Goal: Obtain resource: Download file/media

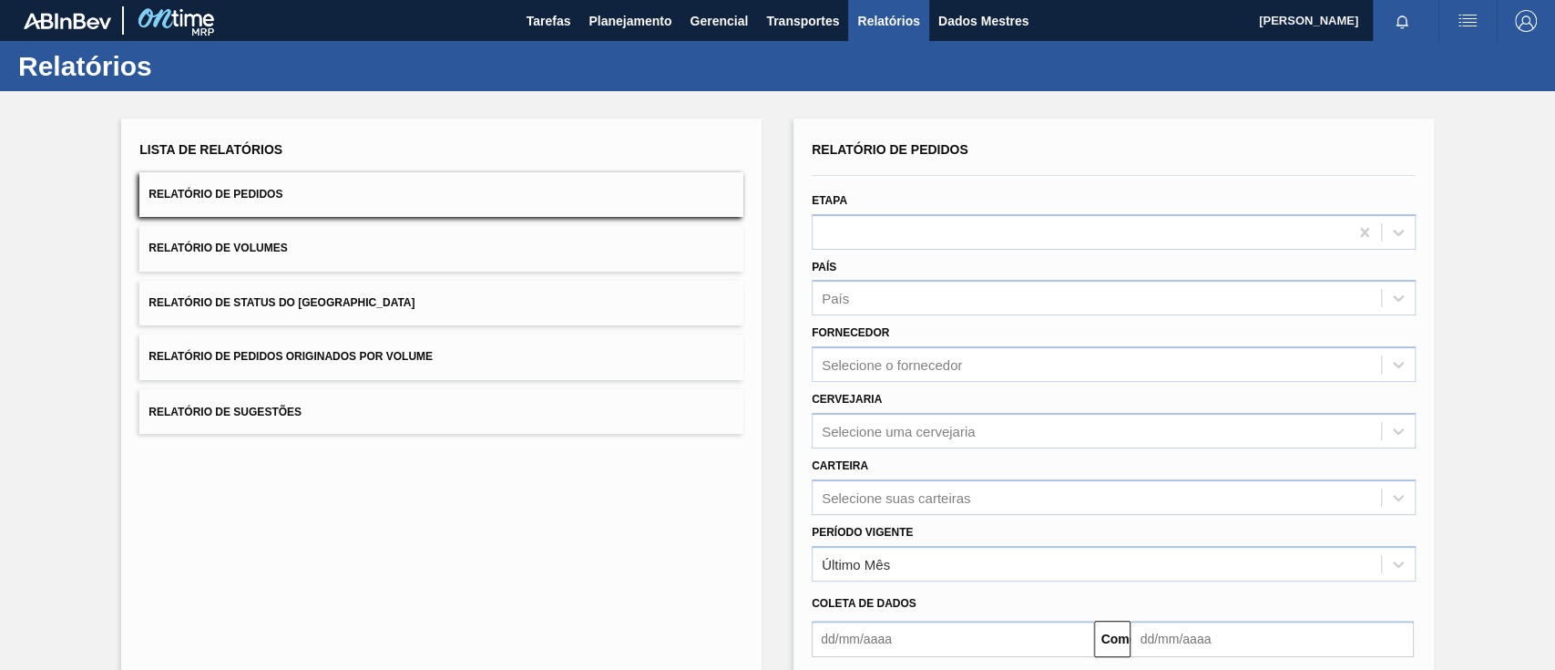
click at [351, 351] on font "Relatório de Pedidos Originados por Volume" at bounding box center [290, 357] width 284 height 13
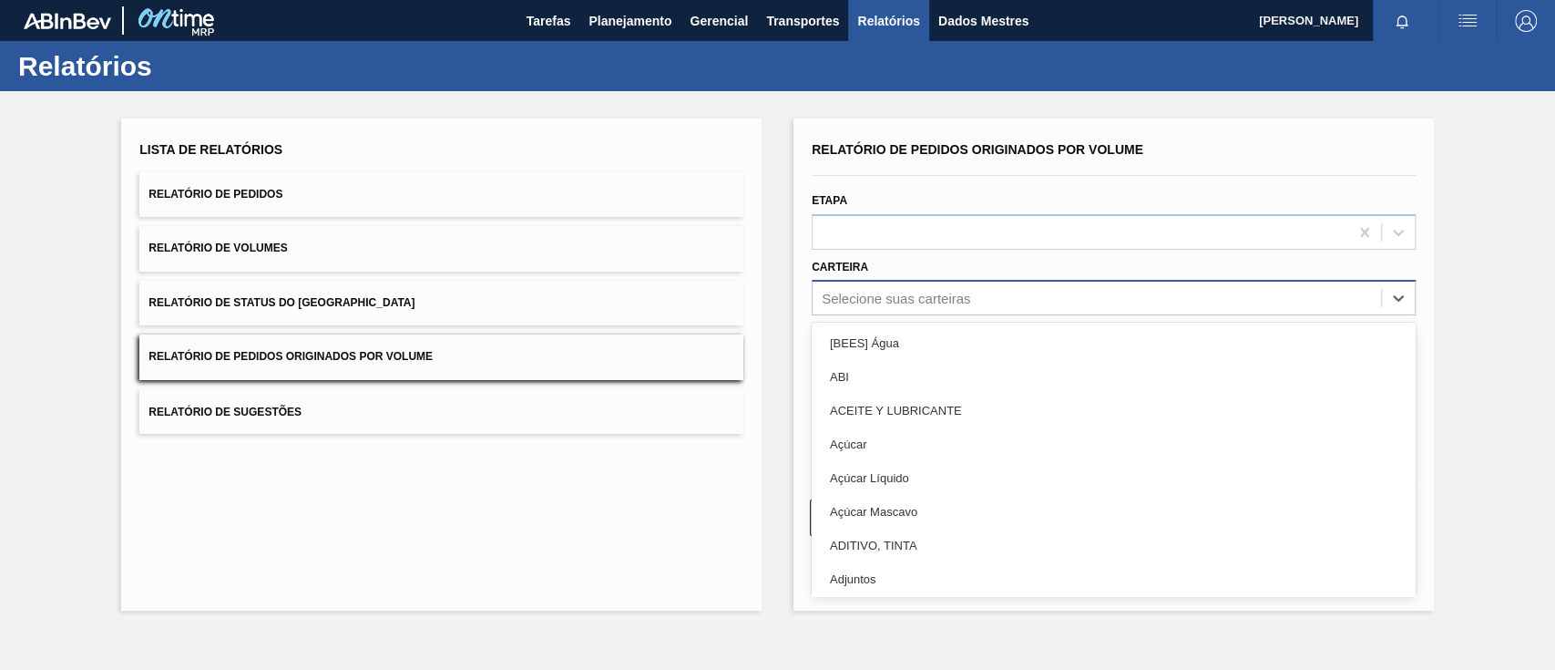
click at [951, 293] on font "Selecione suas carteiras" at bounding box center [896, 298] width 148 height 15
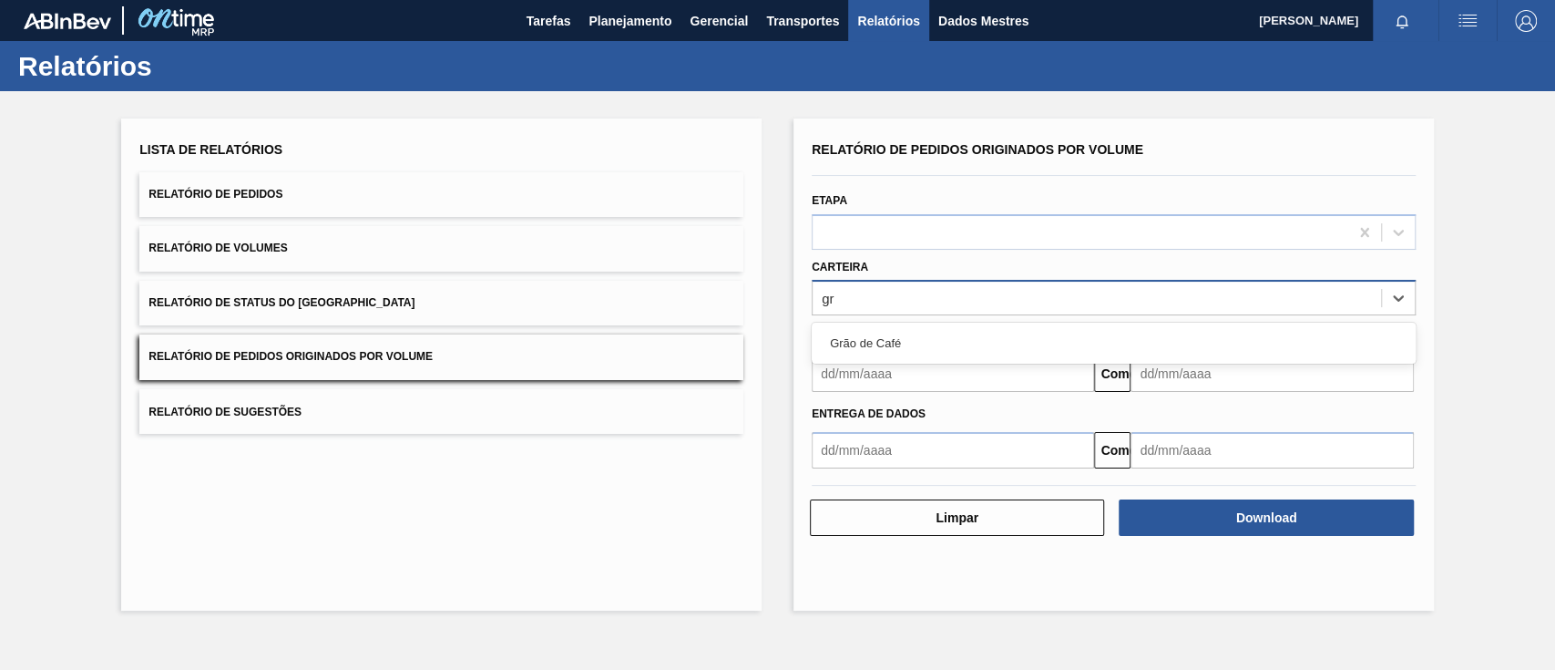
type input "g"
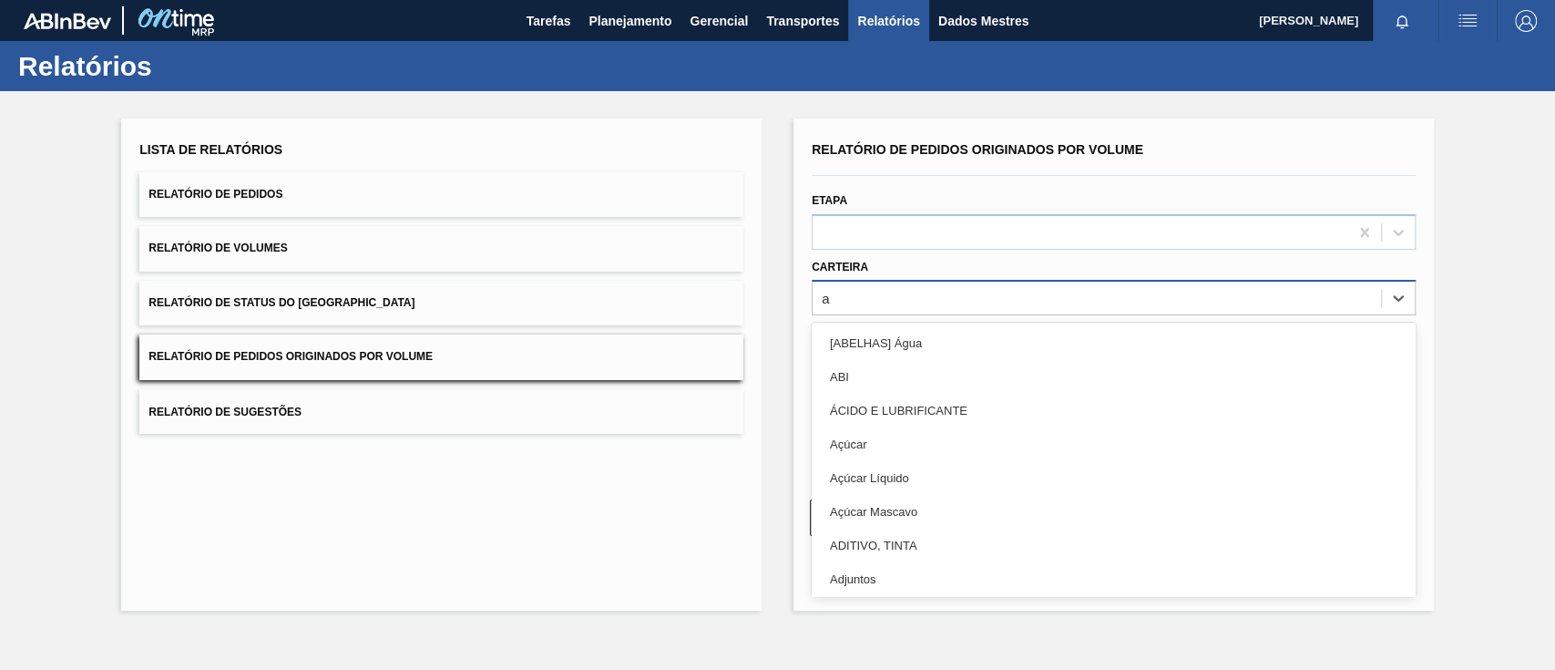
type input "aç"
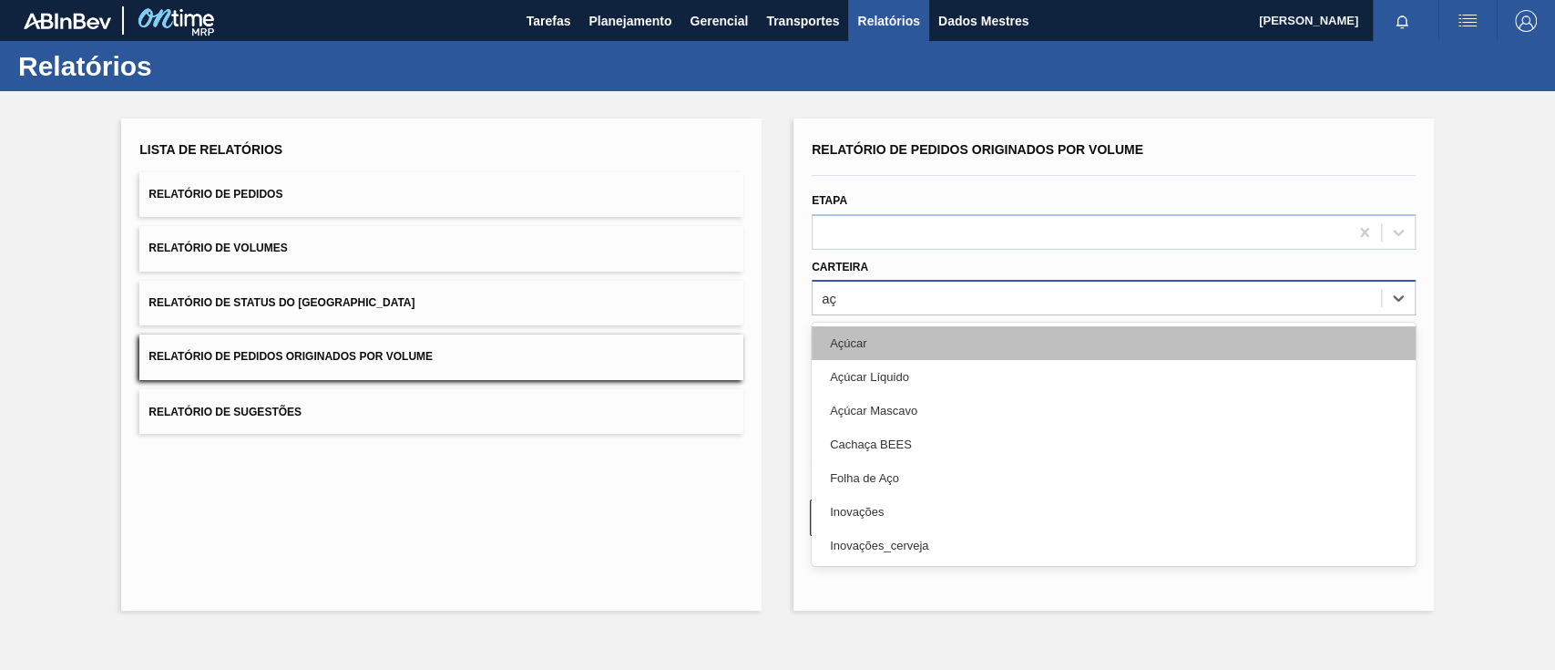
click at [917, 350] on div "Açúcar" at bounding box center [1114, 343] width 604 height 34
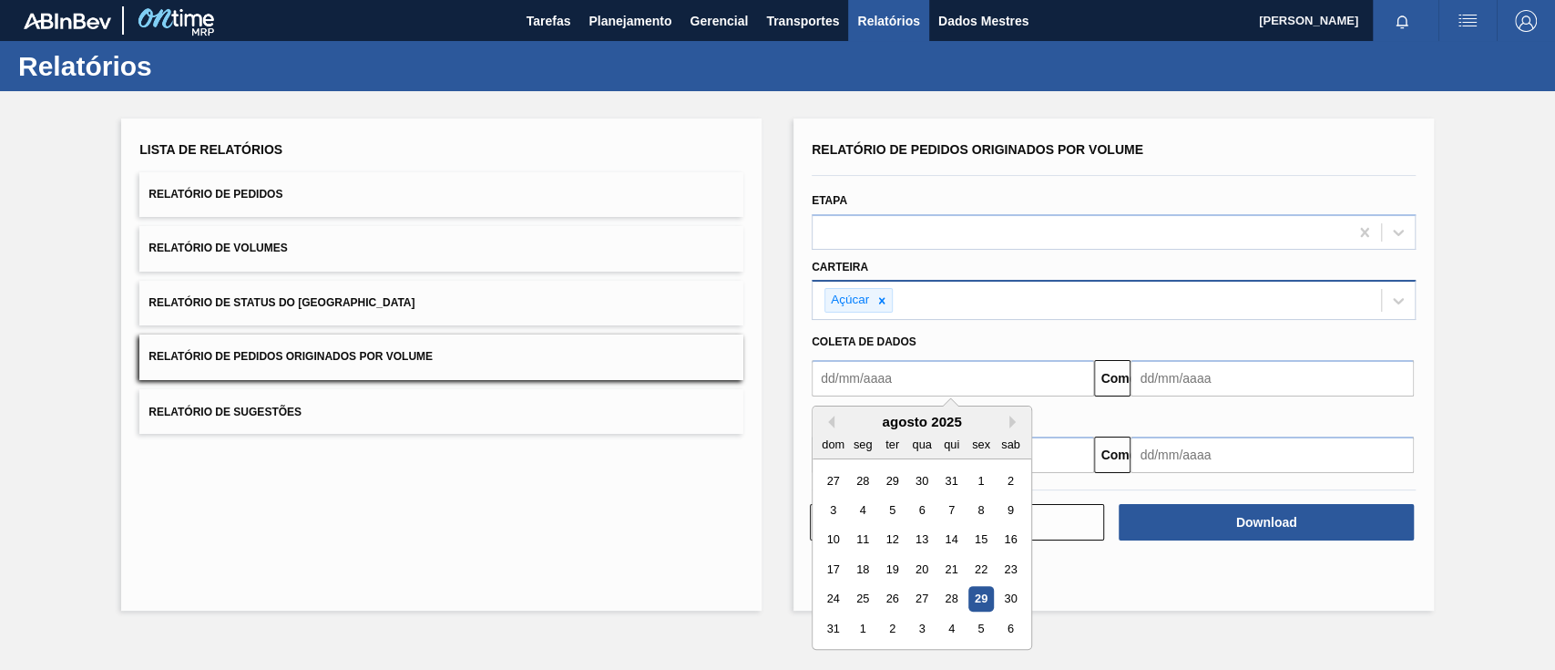
click at [902, 377] on input "text" at bounding box center [953, 378] width 282 height 36
drag, startPoint x: 977, startPoint y: 477, endPoint x: 998, endPoint y: 475, distance: 21.1
click at [977, 477] on font "1" at bounding box center [980, 481] width 6 height 14
type input "[DATE]"
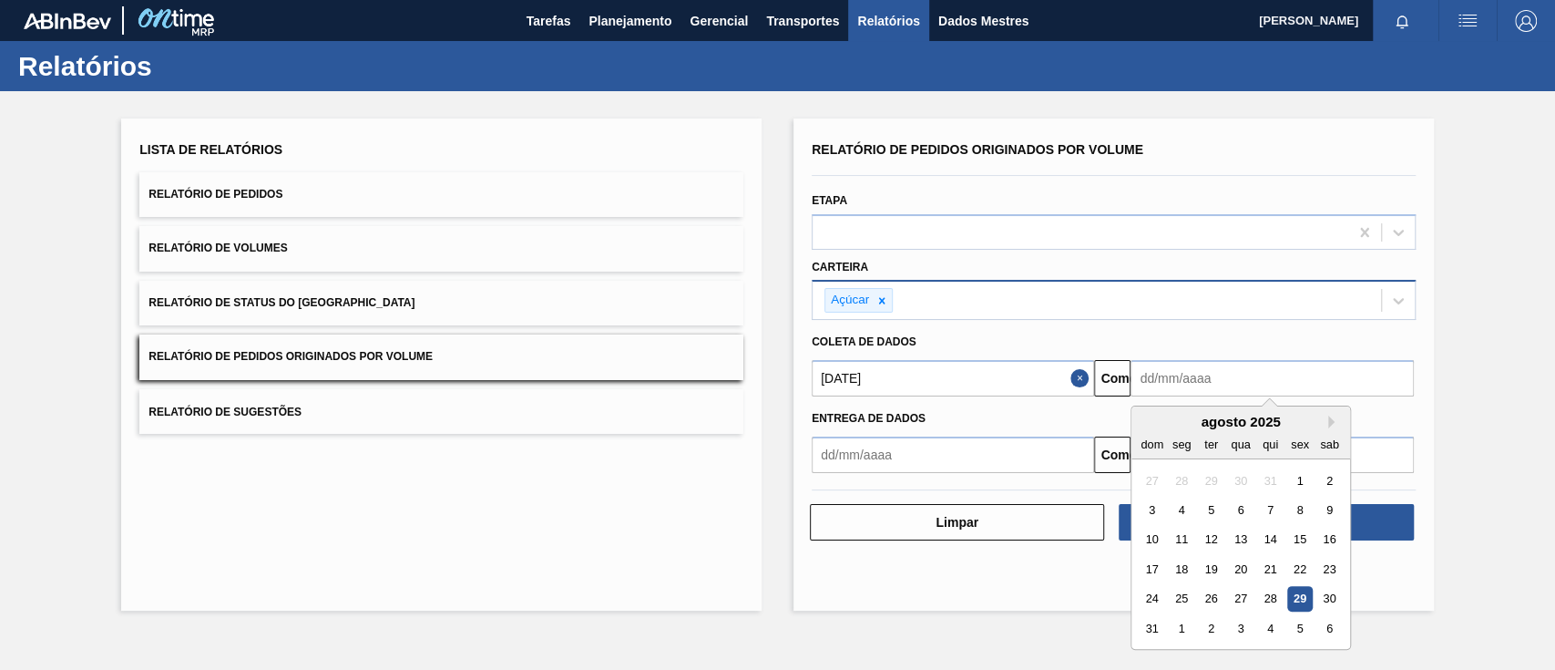
click at [1221, 384] on input "text" at bounding box center [1271, 378] width 282 height 36
click at [1188, 626] on div "1" at bounding box center [1182, 628] width 25 height 25
type input "[DATE]"
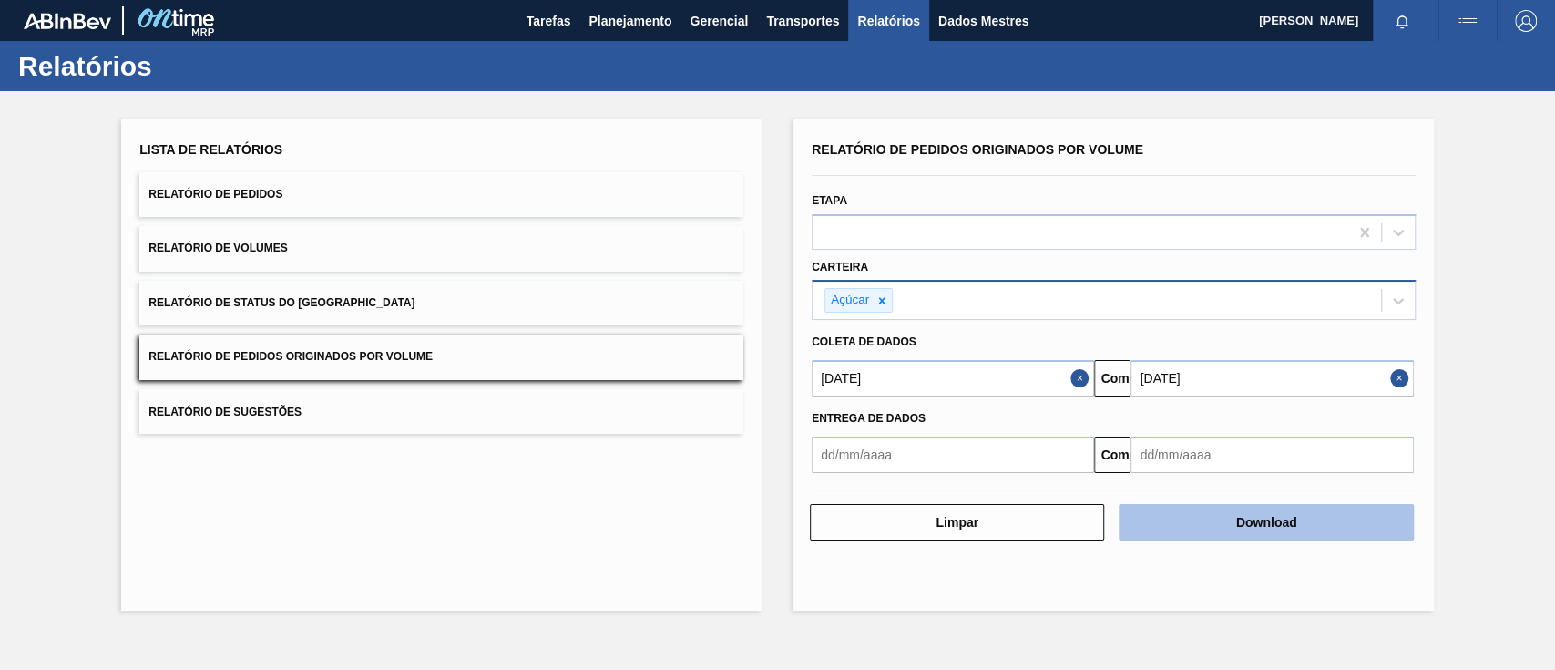
click at [1228, 512] on button "Download" at bounding box center [1266, 522] width 294 height 36
